Goal: Information Seeking & Learning: Find specific fact

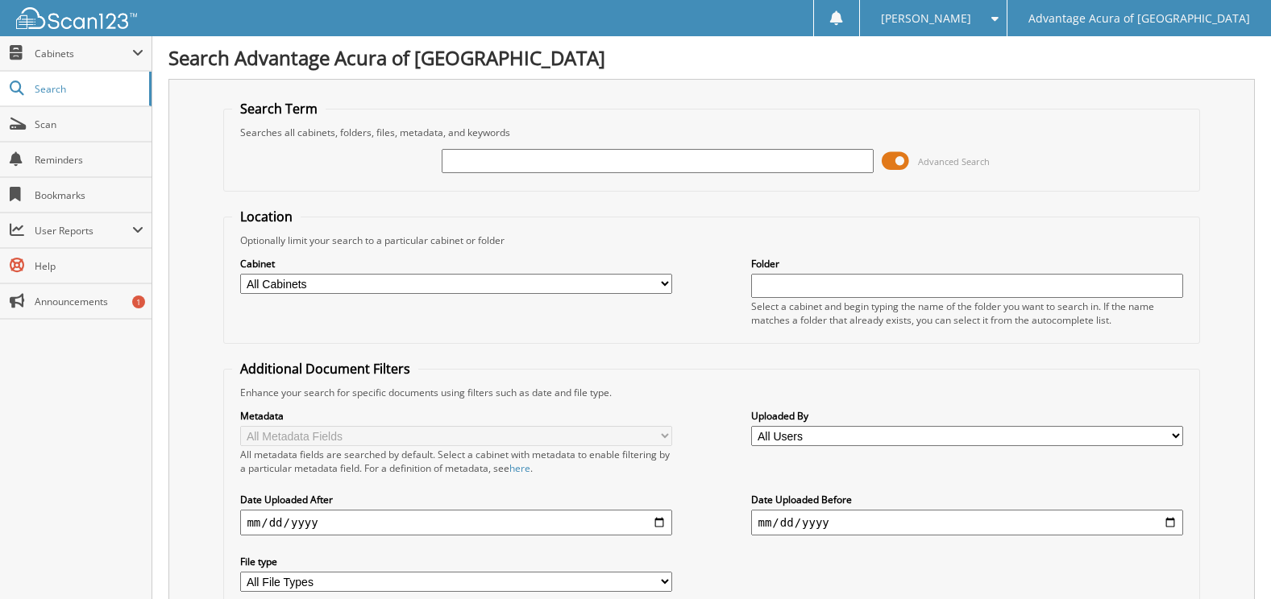
click at [678, 168] on input "text" at bounding box center [657, 161] width 431 height 24
type input "79077"
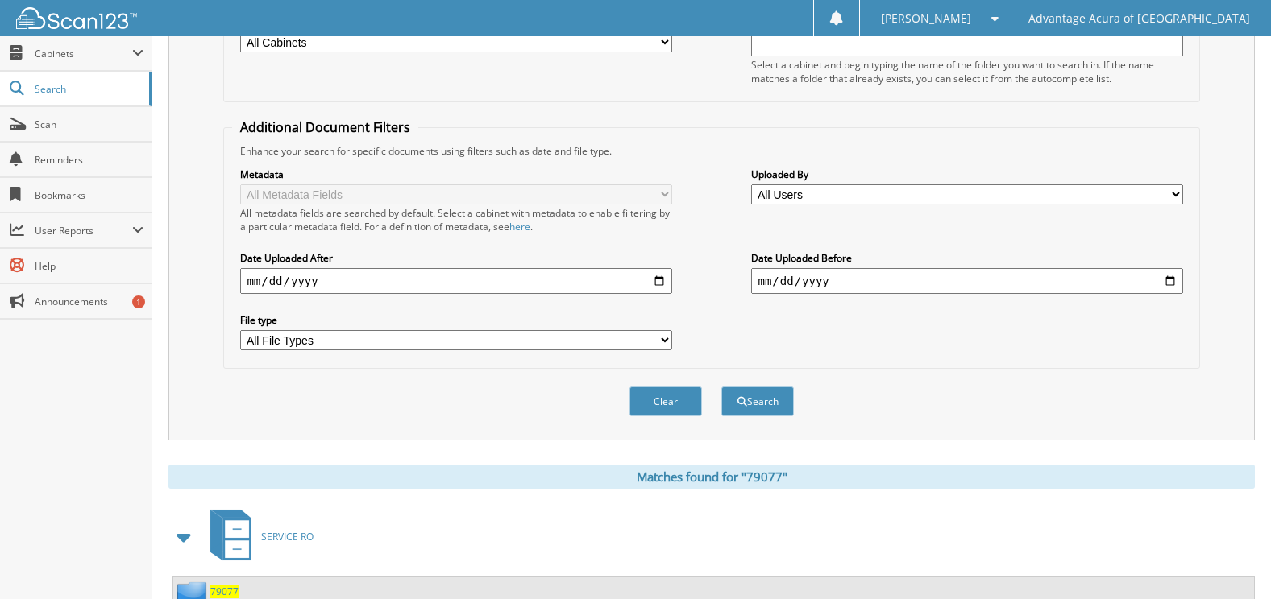
scroll to position [400, 0]
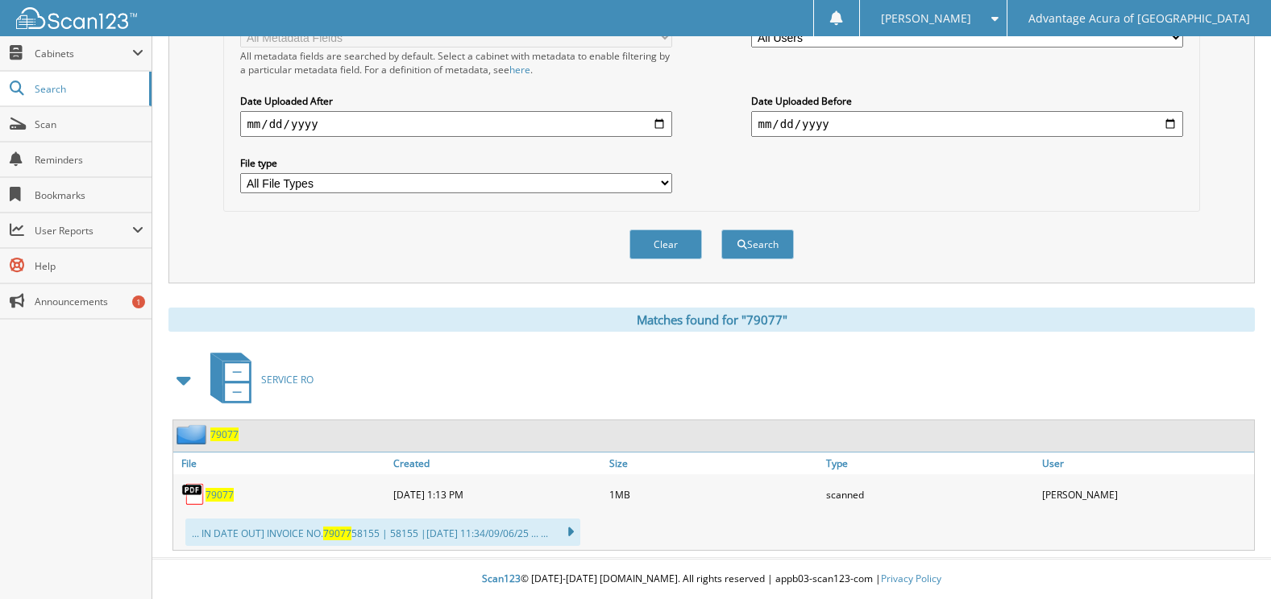
click at [222, 496] on span "79077" at bounding box center [219, 495] width 28 height 14
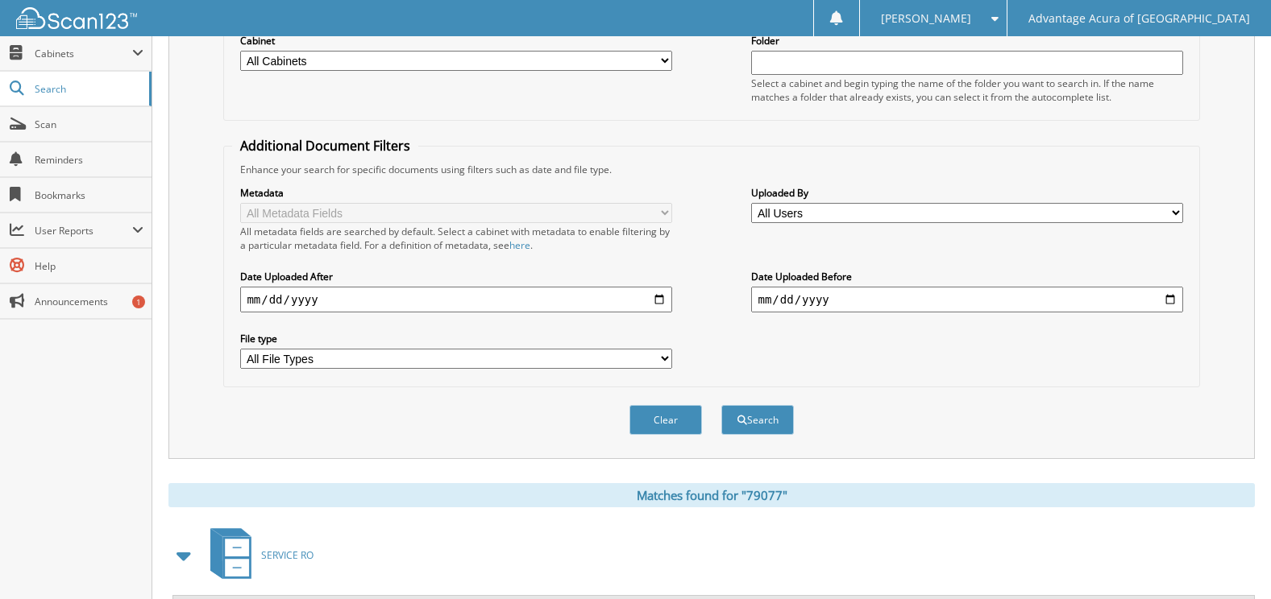
scroll to position [0, 0]
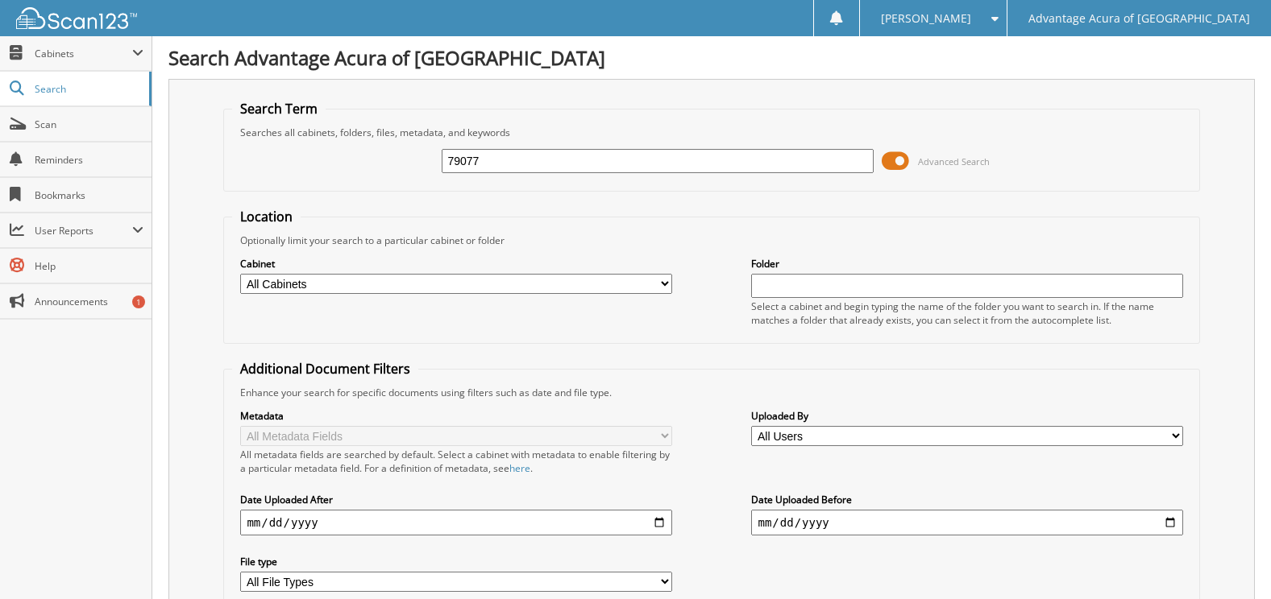
drag, startPoint x: 557, startPoint y: 153, endPoint x: 317, endPoint y: 153, distance: 240.1
click at [317, 153] on div "79077 Advanced Search" at bounding box center [711, 161] width 958 height 44
drag, startPoint x: 558, startPoint y: 158, endPoint x: 404, endPoint y: 159, distance: 153.9
click at [275, 137] on fieldset "Search Term Searches all cabinets, folders, files, metadata, and keywords 7 Adv…" at bounding box center [711, 146] width 976 height 92
type input "48604"
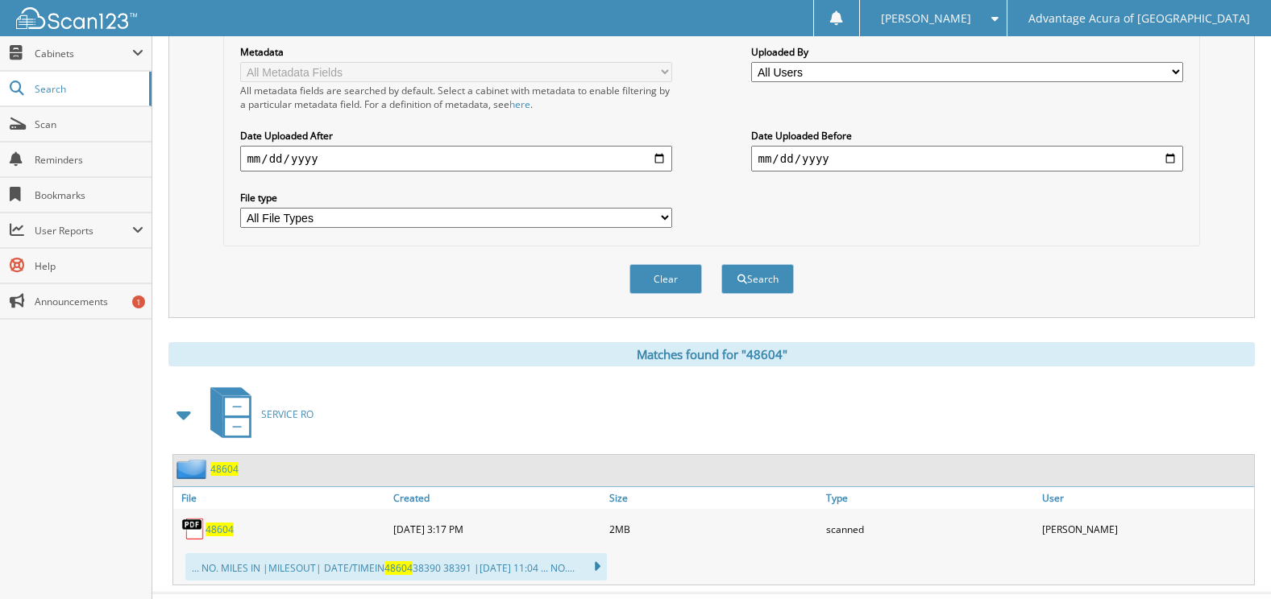
scroll to position [400, 0]
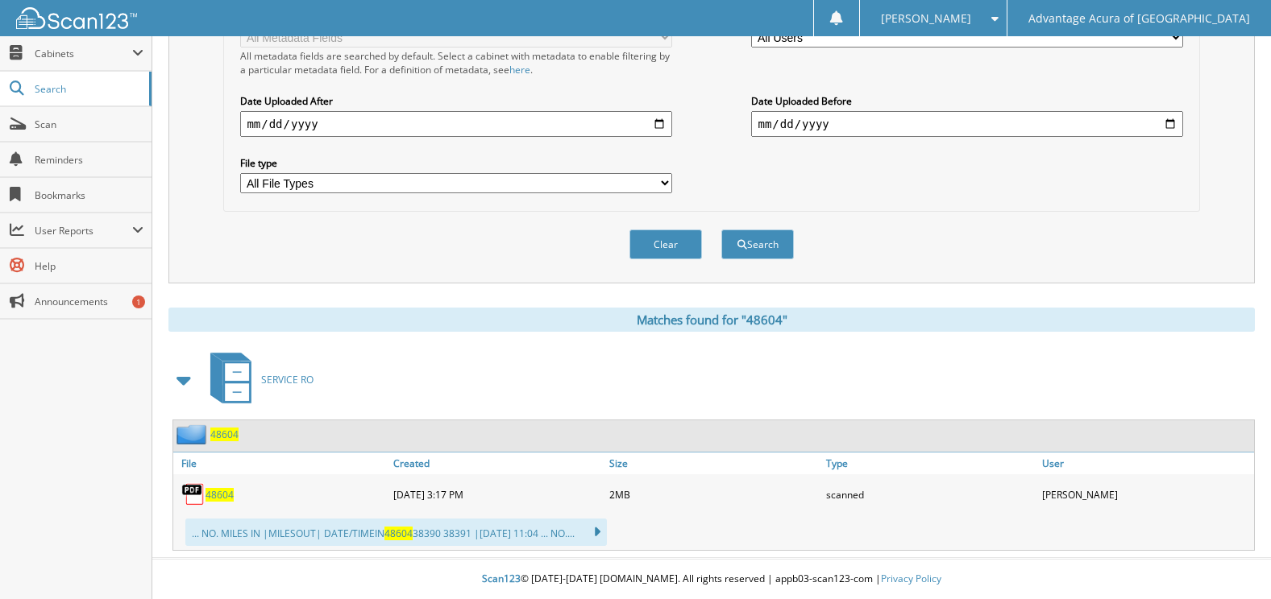
click at [230, 433] on span "48604" at bounding box center [224, 435] width 28 height 14
